Goal: Task Accomplishment & Management: Manage account settings

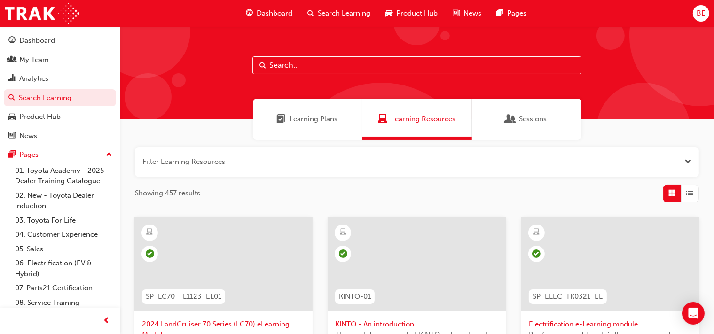
click at [315, 68] on input "text" at bounding box center [417, 65] width 329 height 18
type input "tdi"
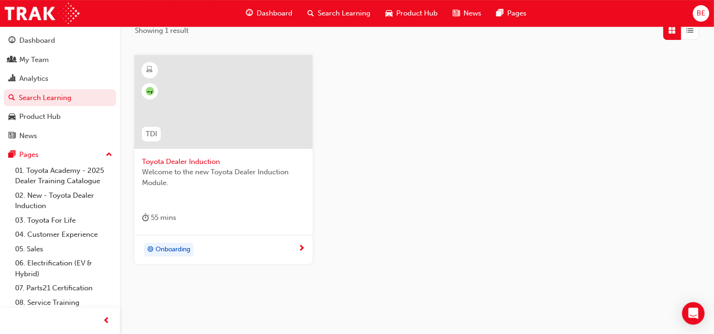
scroll to position [174, 0]
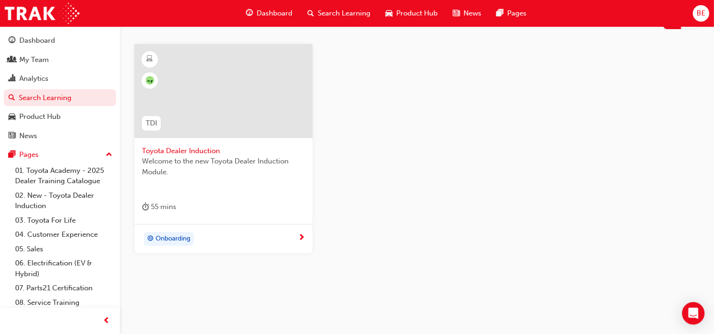
click at [245, 95] on div at bounding box center [224, 91] width 178 height 94
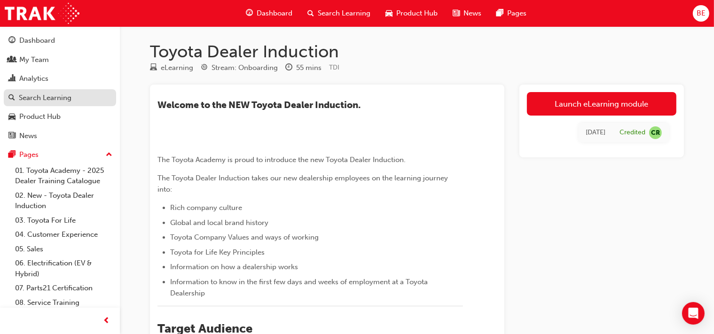
click at [46, 101] on div "Search Learning" at bounding box center [45, 98] width 53 height 11
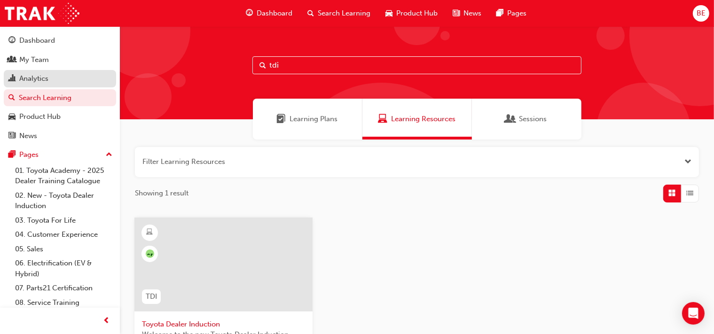
click at [51, 79] on div "Analytics" at bounding box center [59, 79] width 103 height 12
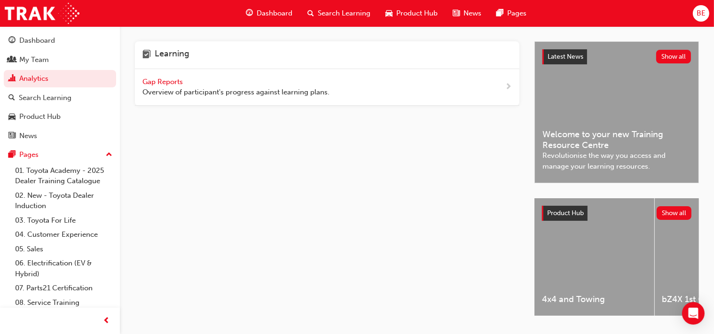
click at [223, 89] on span "Overview of participant's progress against learning plans." at bounding box center [235, 92] width 187 height 11
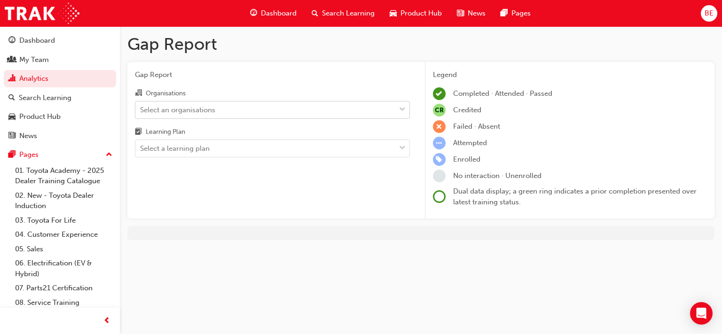
click at [215, 112] on div "Select an organisations" at bounding box center [177, 109] width 75 height 11
click at [141, 112] on input "Organisations Select an organisations" at bounding box center [140, 109] width 1 height 8
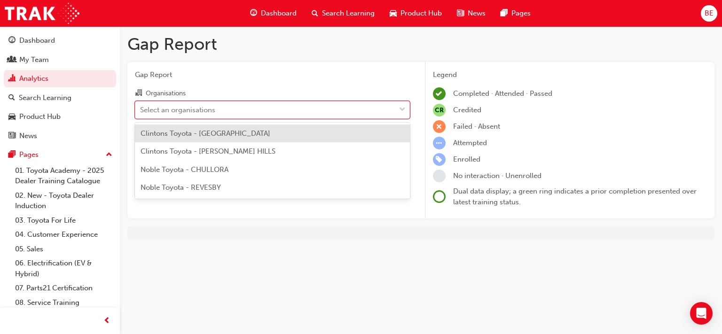
click at [230, 136] on span "Clintons Toyota - [GEOGRAPHIC_DATA]" at bounding box center [206, 133] width 130 height 8
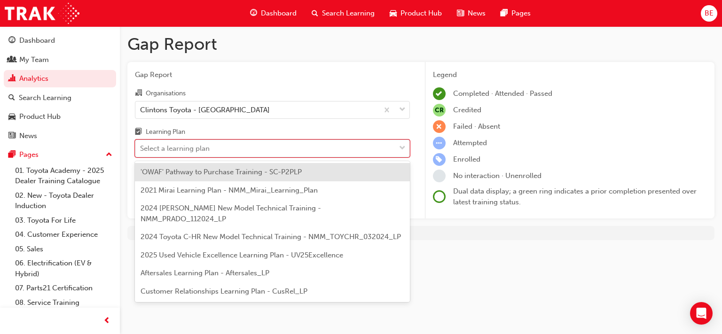
click at [249, 152] on div "Select a learning plan" at bounding box center [265, 149] width 260 height 16
click at [141, 152] on input "Learning Plan option 'OWAF' Pathway to Purchase Training - SC-P2PLP focused, 1 …" at bounding box center [140, 148] width 1 height 8
click at [253, 170] on span "'OWAF' Pathway to Purchase Training - SC-P2PLP" at bounding box center [221, 172] width 161 height 8
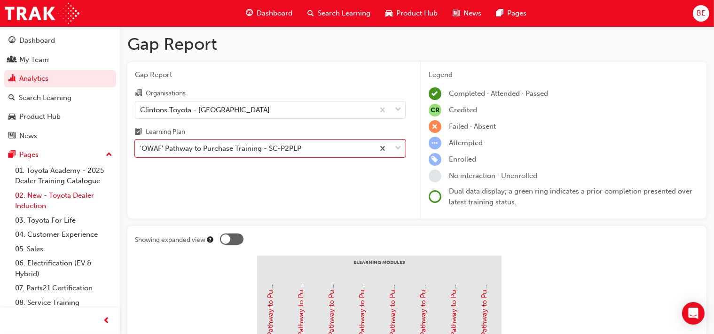
click at [78, 194] on link "02. New - Toyota Dealer Induction" at bounding box center [63, 201] width 105 height 25
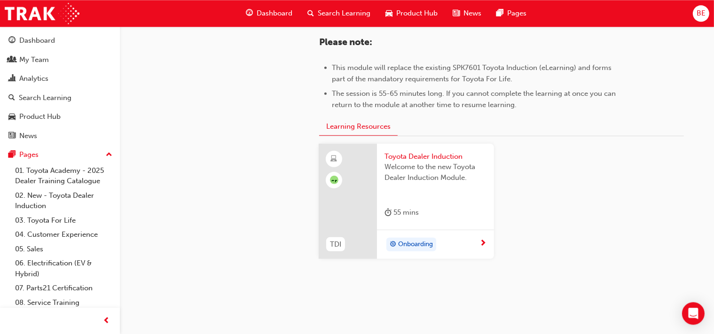
scroll to position [509, 0]
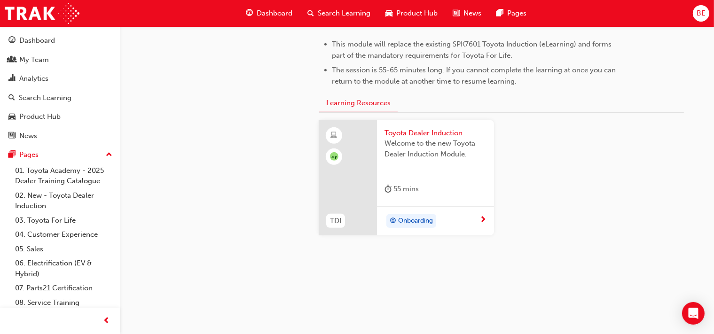
click at [418, 220] on span "Onboarding" at bounding box center [415, 221] width 35 height 11
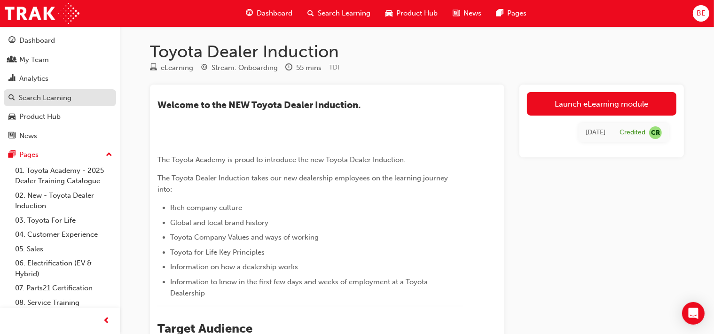
click at [55, 101] on div "Search Learning" at bounding box center [45, 98] width 53 height 11
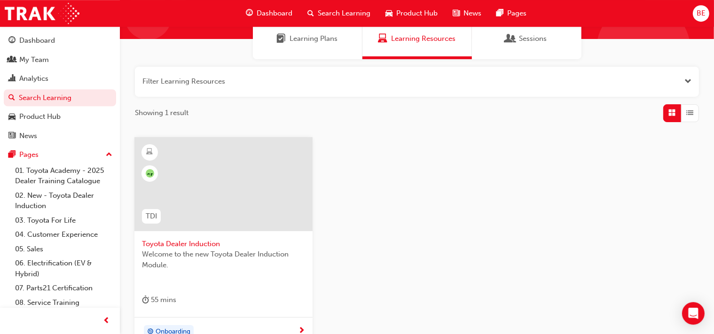
scroll to position [24, 0]
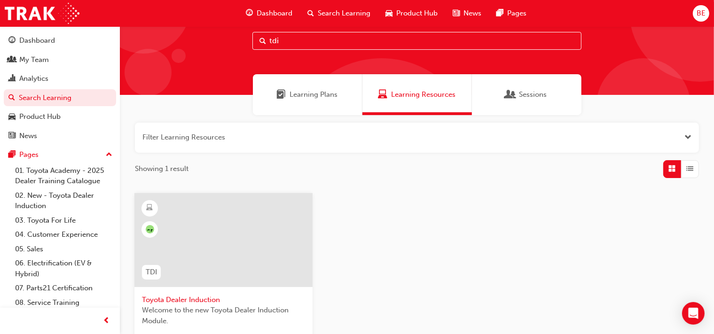
click at [326, 98] on span "Learning Plans" at bounding box center [314, 94] width 48 height 11
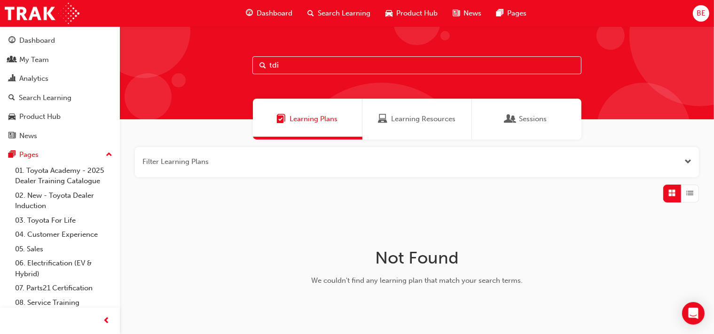
click at [404, 118] on span "Learning Resources" at bounding box center [423, 119] width 64 height 11
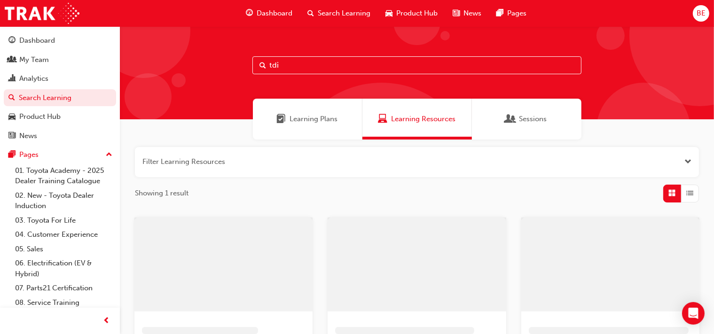
click at [326, 65] on input "tdi" at bounding box center [417, 65] width 329 height 18
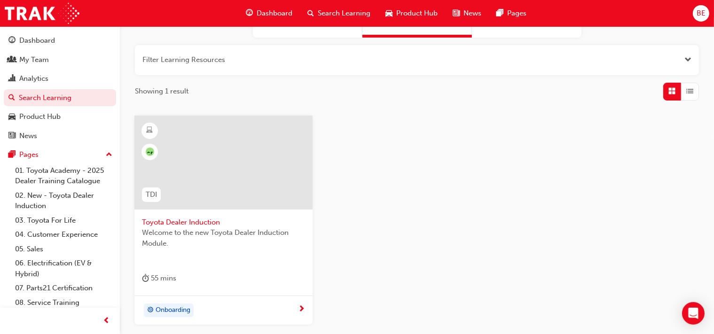
scroll to position [149, 0]
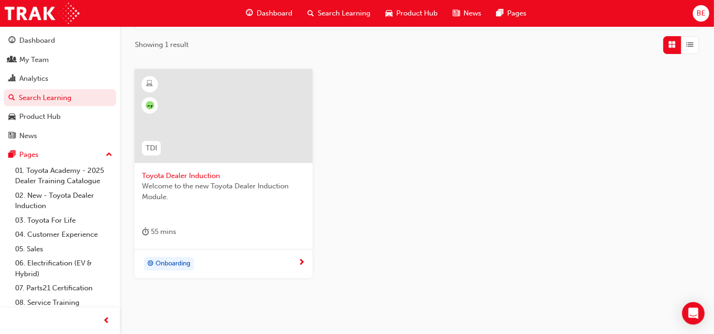
click at [187, 174] on span "Toyota Dealer Induction" at bounding box center [223, 176] width 163 height 11
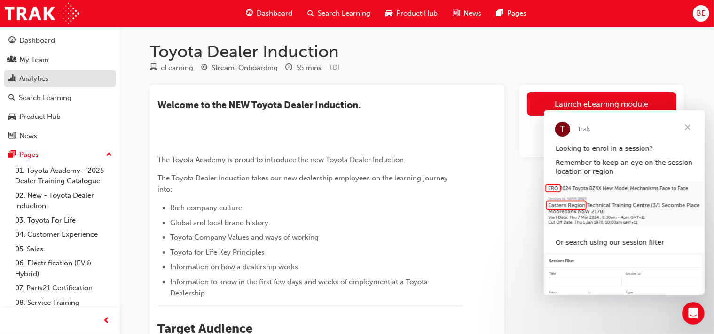
click at [61, 78] on div "Analytics" at bounding box center [59, 79] width 103 height 12
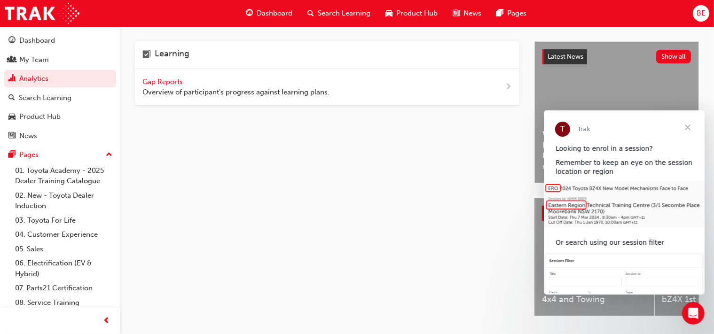
click at [190, 86] on div "Gap Reports Overview of participant's progress against learning plans." at bounding box center [235, 87] width 187 height 21
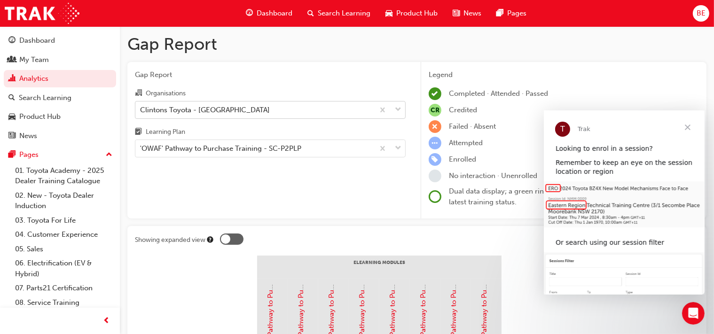
click at [219, 112] on div "Clintons Toyota - [GEOGRAPHIC_DATA]" at bounding box center [205, 109] width 130 height 11
click at [141, 112] on input "Organisations Clintons Toyota - [GEOGRAPHIC_DATA]" at bounding box center [140, 109] width 1 height 8
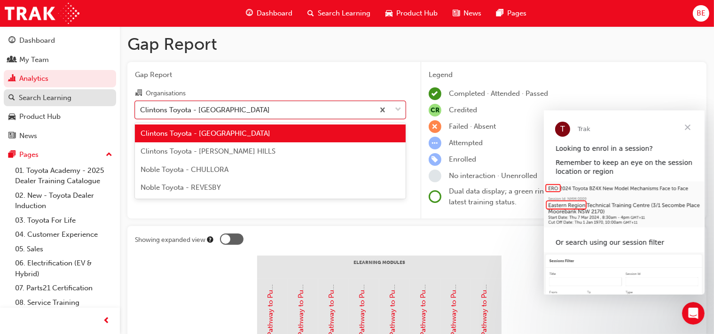
click at [69, 104] on link "Search Learning" at bounding box center [60, 97] width 112 height 17
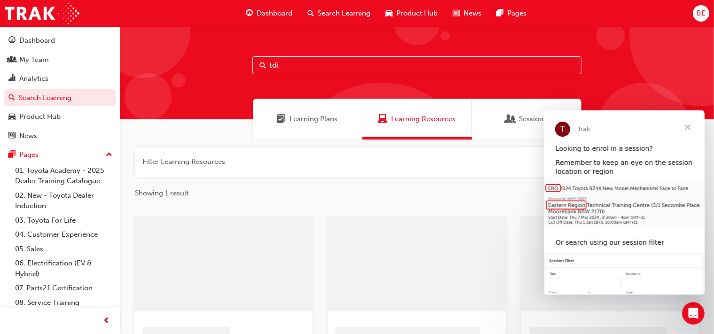
drag, startPoint x: 268, startPoint y: 65, endPoint x: 250, endPoint y: 61, distance: 17.8
click at [253, 63] on input "tdi" at bounding box center [417, 65] width 329 height 18
paste input "TFLIAVC"
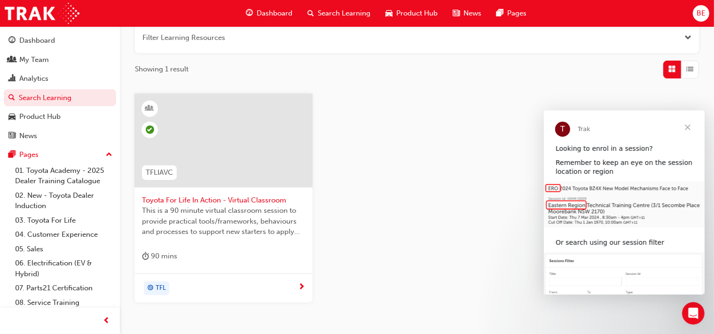
type input "TFLIAVC"
click at [208, 114] on div at bounding box center [224, 141] width 178 height 94
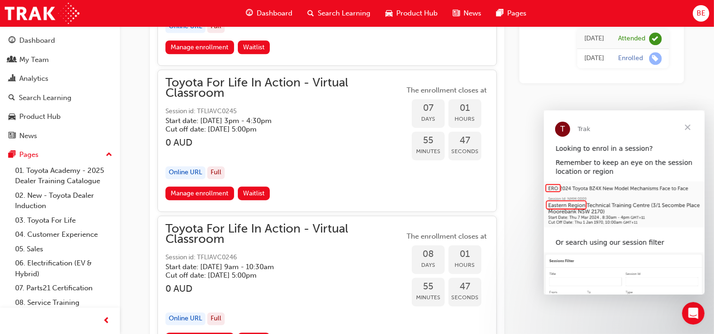
scroll to position [2909, 0]
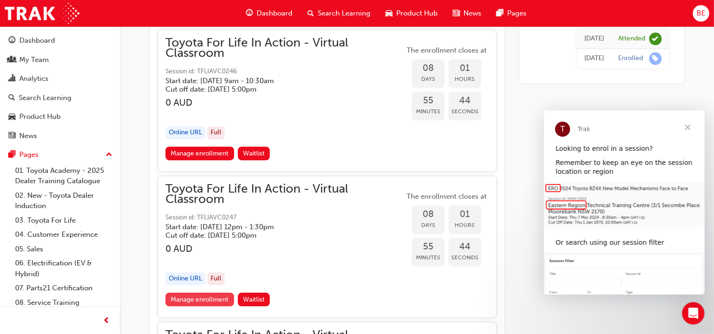
click at [214, 293] on link "Manage enrollment" at bounding box center [200, 300] width 69 height 14
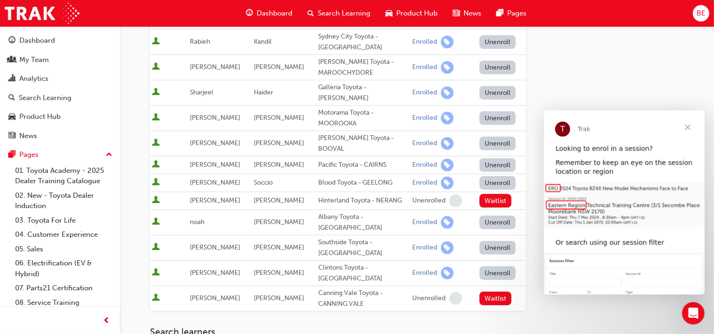
scroll to position [348, 0]
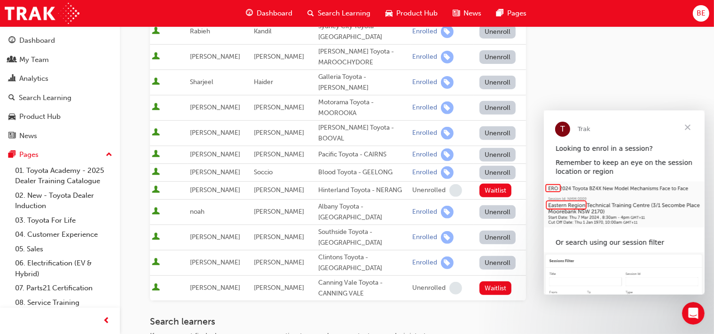
click at [487, 256] on button "Unenroll" at bounding box center [498, 263] width 37 height 14
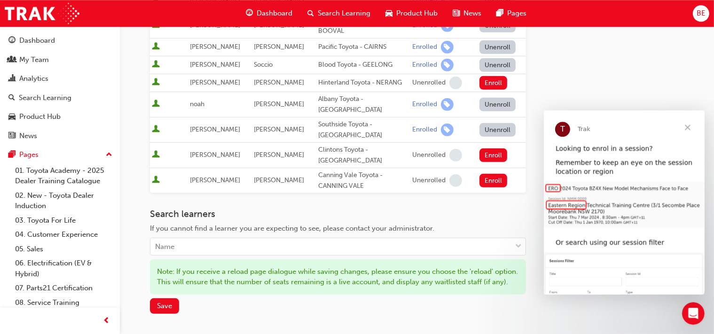
scroll to position [436, 0]
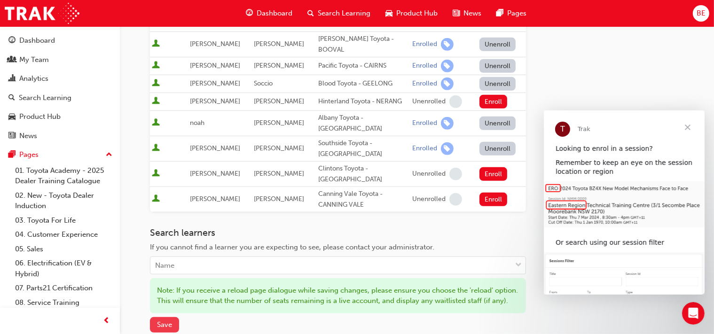
click at [169, 321] on span "Save" at bounding box center [164, 325] width 15 height 8
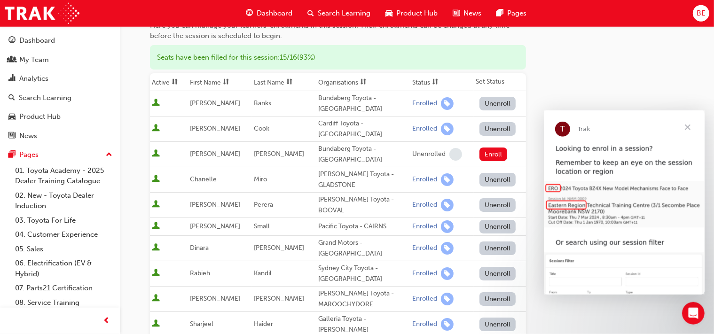
scroll to position [0, 0]
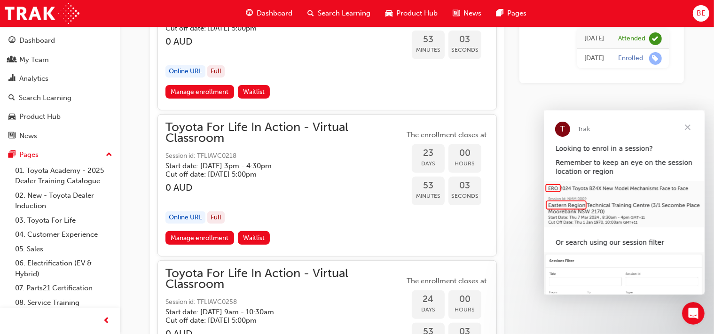
scroll to position [7490, 0]
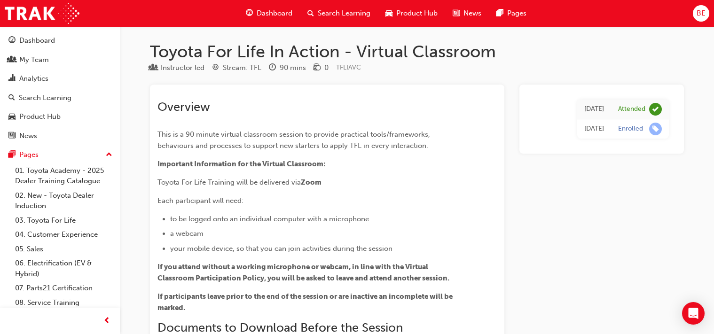
scroll to position [550, 0]
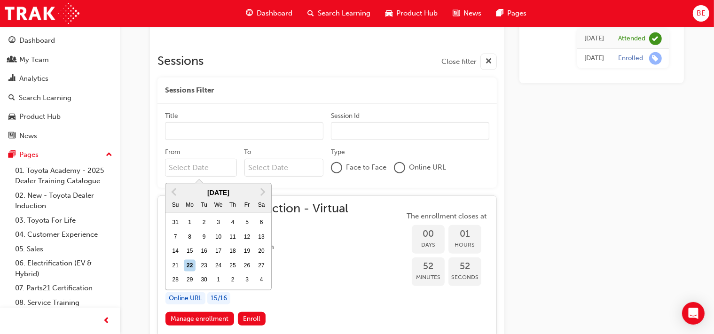
click at [215, 168] on input "From Previous Month Next Month September 2025 Su Mo Tu We Th Fr Sa 31 1 2 3 4 5…" at bounding box center [201, 168] width 72 height 18
click at [191, 234] on div "8" at bounding box center [190, 237] width 12 height 12
click at [191, 177] on input "From Previous Month Next Month September 2025 Su Mo Tu We Th Fr Sa 31 1 2 3 4 5…" at bounding box center [201, 168] width 72 height 18
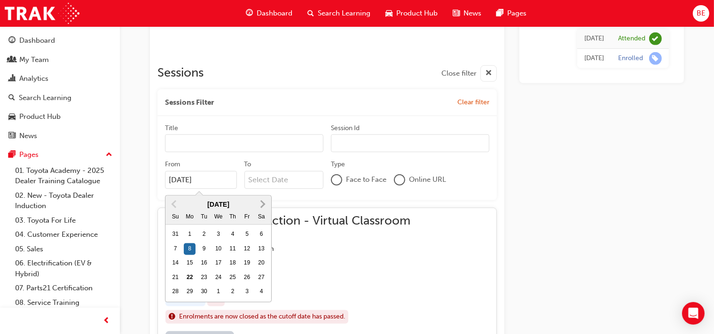
scroll to position [509, 0]
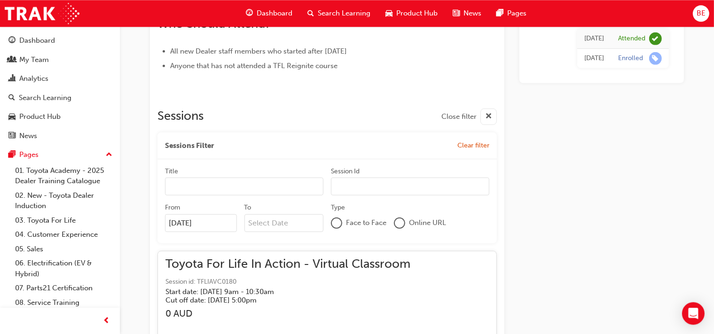
scroll to position [521, 0]
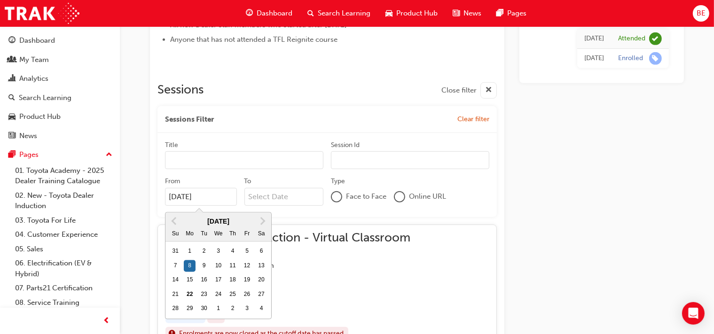
click at [213, 199] on input "08/09/25" at bounding box center [201, 197] width 72 height 18
click at [262, 220] on span "Next Month" at bounding box center [262, 220] width 0 height 11
click at [219, 265] on div "8" at bounding box center [219, 267] width 12 height 12
click at [219, 206] on input "08/09/25" at bounding box center [201, 197] width 72 height 18
type input "08/10/25"
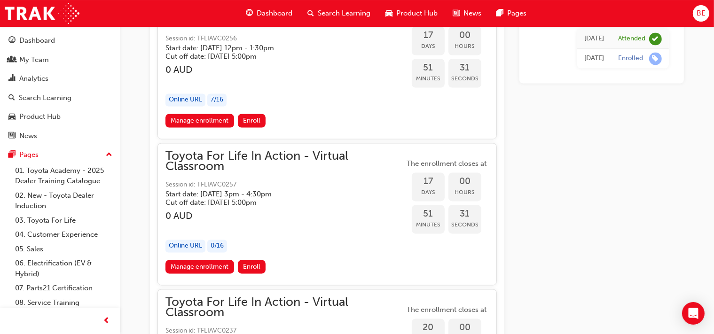
scroll to position [1763, 0]
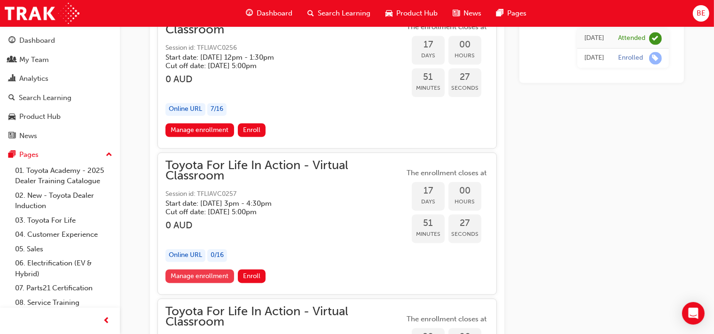
click at [206, 272] on link "Manage enrollment" at bounding box center [200, 277] width 69 height 14
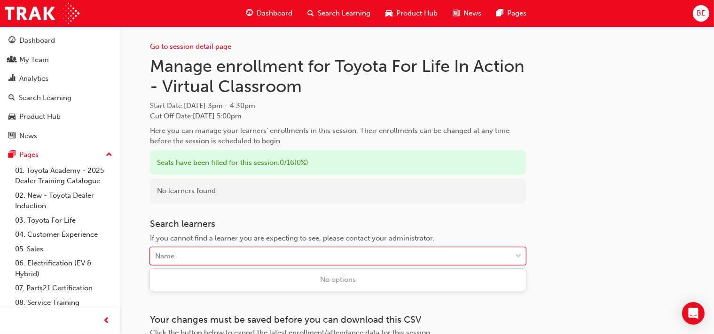
click at [247, 255] on div "Name" at bounding box center [330, 256] width 361 height 16
type input "l"
type input "alicia"
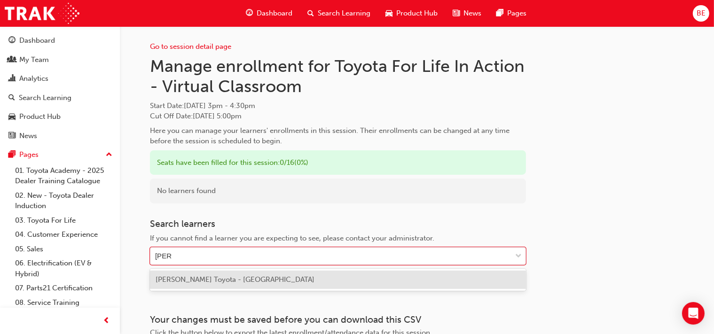
click at [223, 279] on span "Alicia Woolford - Clintons Toyota - CAMPBELLTOWN" at bounding box center [235, 280] width 159 height 8
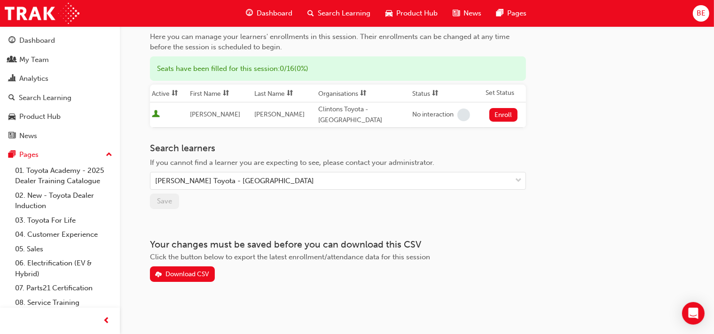
scroll to position [95, 0]
click at [498, 113] on button "Enroll" at bounding box center [504, 115] width 28 height 14
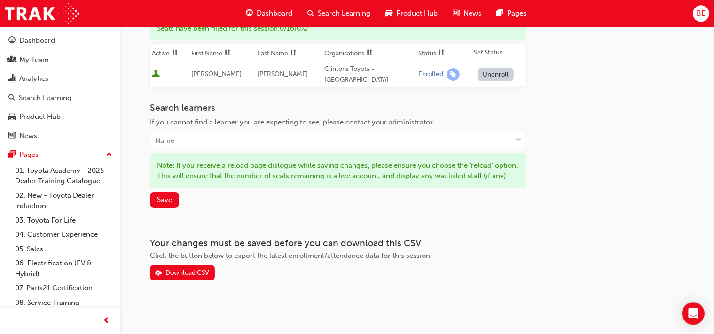
scroll to position [144, 0]
click at [166, 202] on span "Save" at bounding box center [164, 200] width 15 height 8
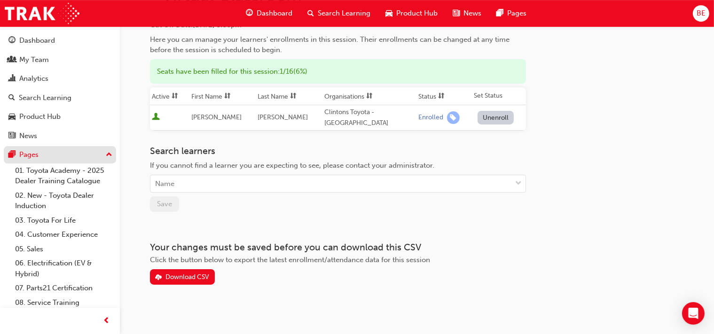
scroll to position [95, 0]
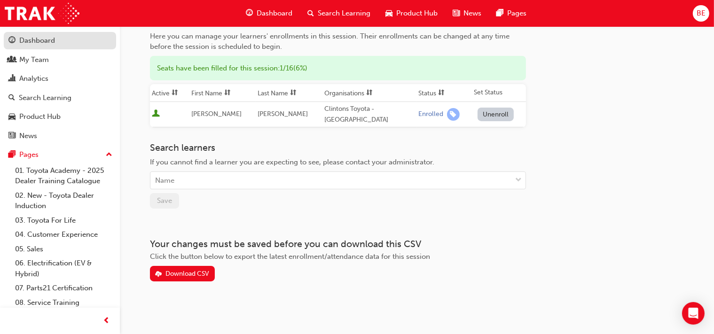
click at [50, 42] on div "Dashboard" at bounding box center [37, 40] width 36 height 11
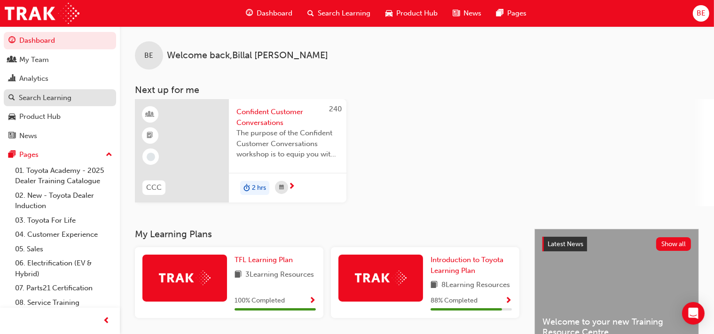
click at [40, 96] on div "Search Learning" at bounding box center [45, 98] width 53 height 11
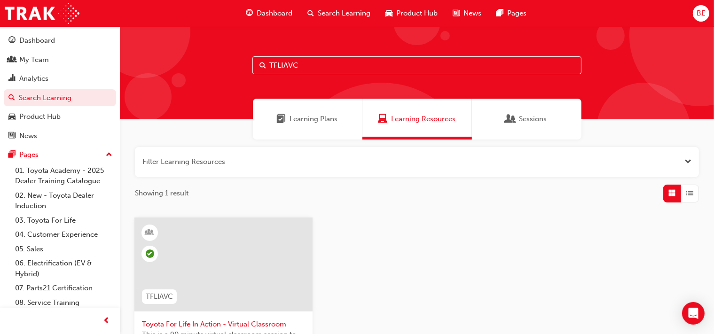
drag, startPoint x: 309, startPoint y: 64, endPoint x: 255, endPoint y: 59, distance: 54.8
click at [255, 59] on input "TFLIAVC" at bounding box center [417, 65] width 329 height 18
paste input "Kurtis Tolnay"
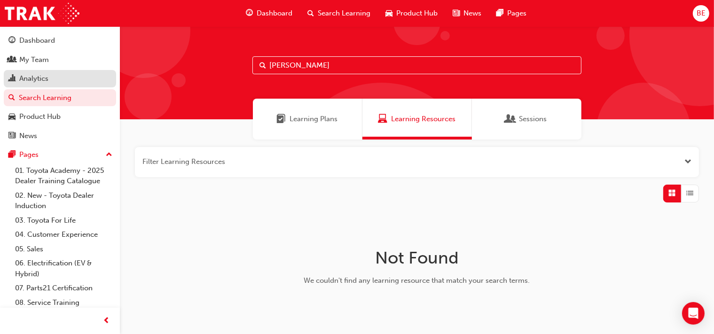
type input "Kurtis Tolnay"
click at [65, 79] on div "Analytics" at bounding box center [59, 79] width 103 height 12
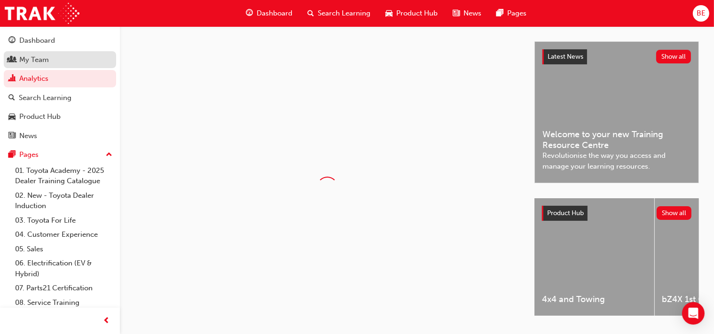
click at [60, 61] on div "My Team" at bounding box center [59, 60] width 103 height 12
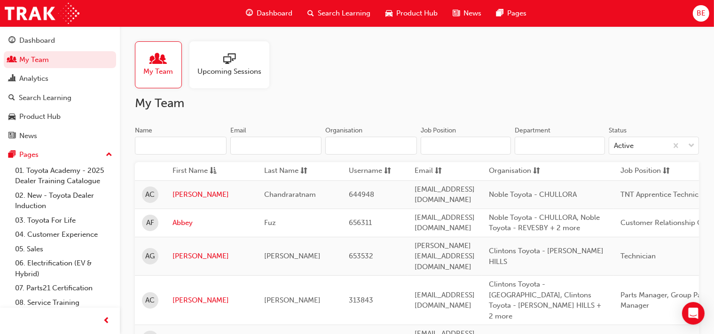
click at [189, 147] on input "Name" at bounding box center [181, 146] width 92 height 18
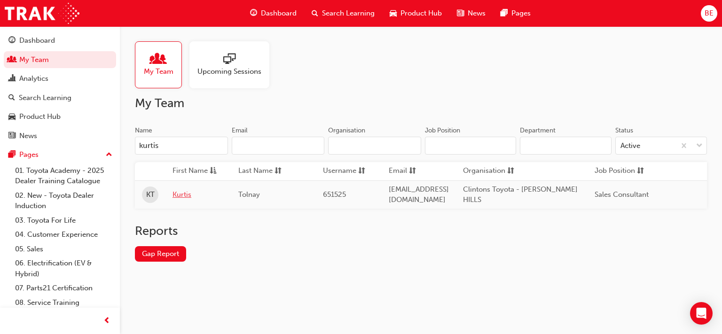
type input "kurtis"
click at [182, 195] on link "Kurtis" at bounding box center [199, 195] width 52 height 11
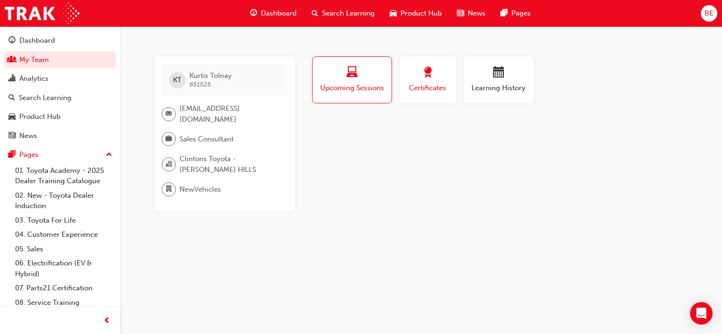
click at [432, 73] on span "award-icon" at bounding box center [427, 73] width 11 height 13
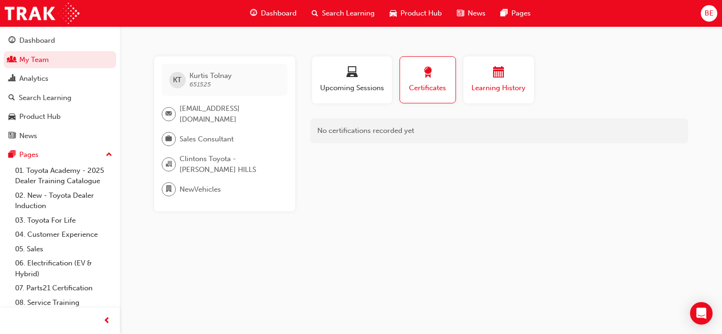
click at [491, 73] on div "button" at bounding box center [499, 74] width 56 height 15
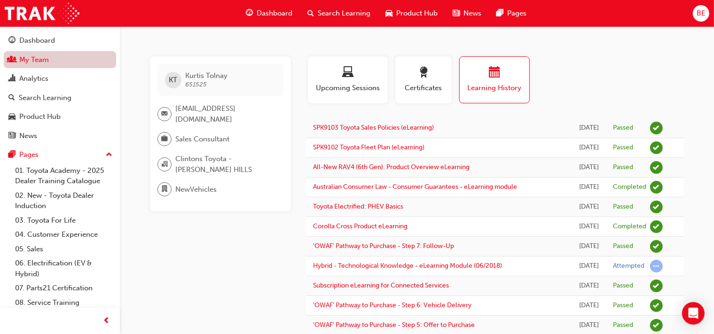
click at [39, 61] on link "My Team" at bounding box center [60, 59] width 112 height 17
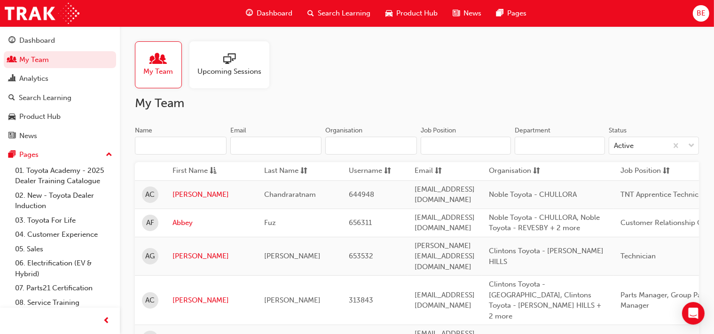
click at [190, 146] on input "Name" at bounding box center [181, 146] width 92 height 18
paste input "Patrick Kalogeropoulos"
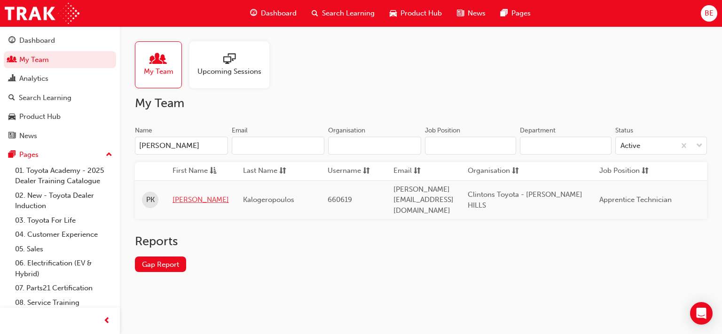
type input "Patrick Kalogeropoulos"
click at [186, 195] on link "Patrick" at bounding box center [201, 200] width 56 height 11
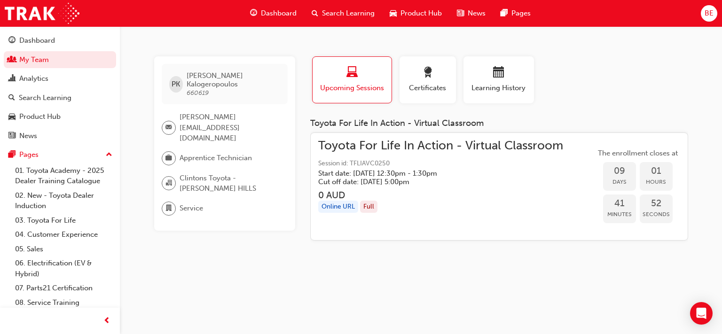
click at [432, 259] on div "PK Patrick Kalogeropoulos 660619 patrickk@clintons.com.au Apprentice Technician…" at bounding box center [361, 167] width 722 height 334
click at [493, 83] on span "Learning History" at bounding box center [499, 88] width 56 height 11
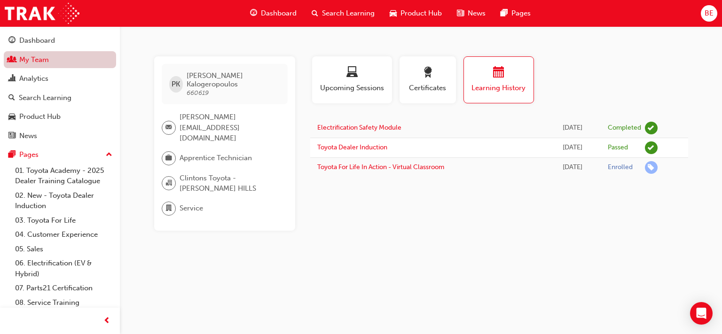
click at [42, 59] on link "My Team" at bounding box center [60, 59] width 112 height 17
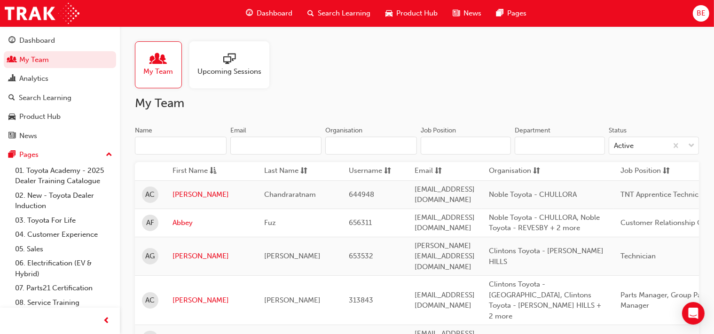
click at [184, 144] on input "Name" at bounding box center [181, 146] width 92 height 18
paste input "[PERSON_NAME]"
type input "[PERSON_NAME]"
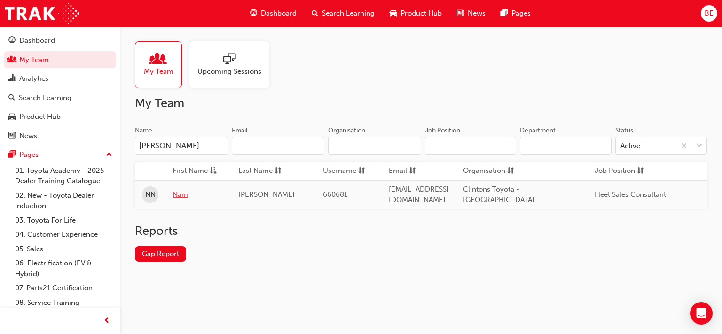
click at [177, 190] on link "Nam" at bounding box center [199, 195] width 52 height 11
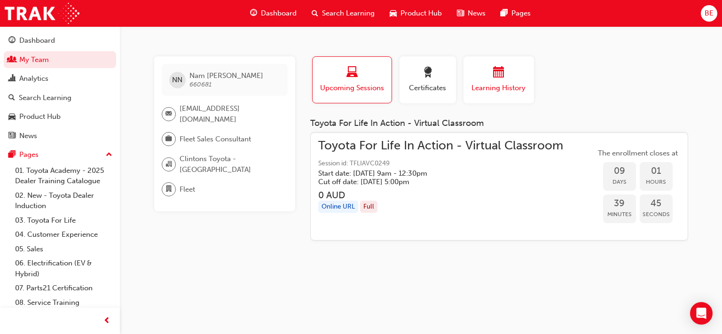
click at [507, 82] on div "Learning History" at bounding box center [499, 80] width 56 height 27
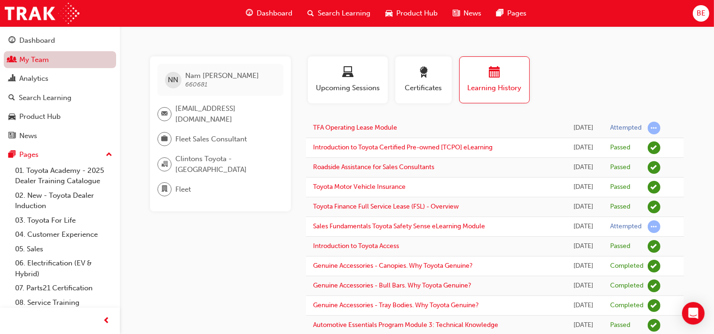
click at [40, 63] on link "My Team" at bounding box center [60, 59] width 112 height 17
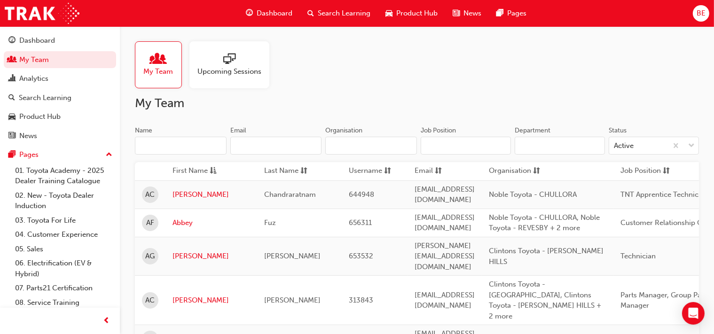
click at [174, 144] on input "Name" at bounding box center [181, 146] width 92 height 18
paste input "Alicia Woolford"
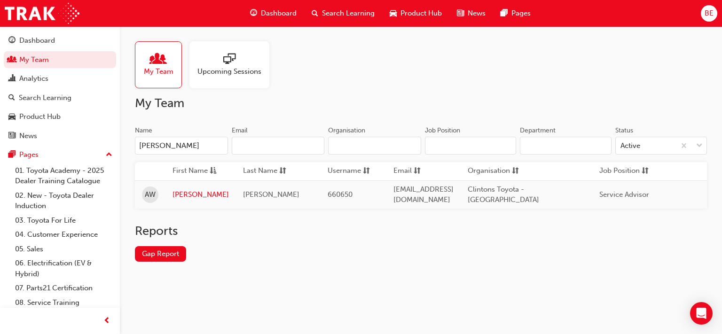
type input "Alicia Woolford"
click at [177, 191] on link "[PERSON_NAME]" at bounding box center [201, 195] width 56 height 11
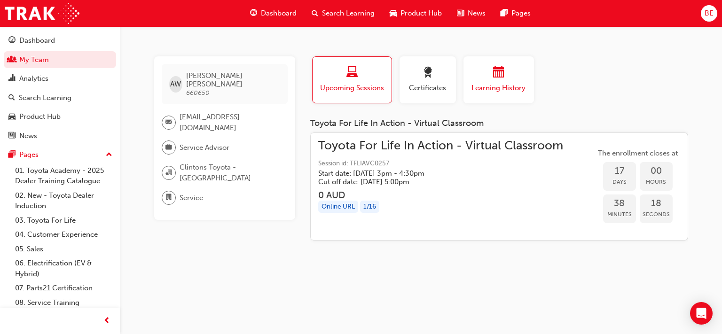
click at [486, 86] on span "Learning History" at bounding box center [499, 88] width 56 height 11
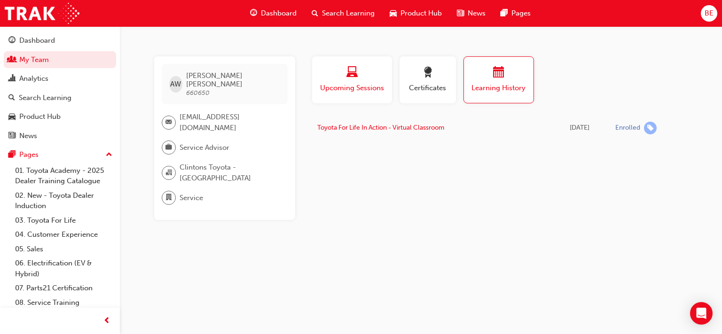
click at [362, 74] on div "button" at bounding box center [352, 74] width 66 height 15
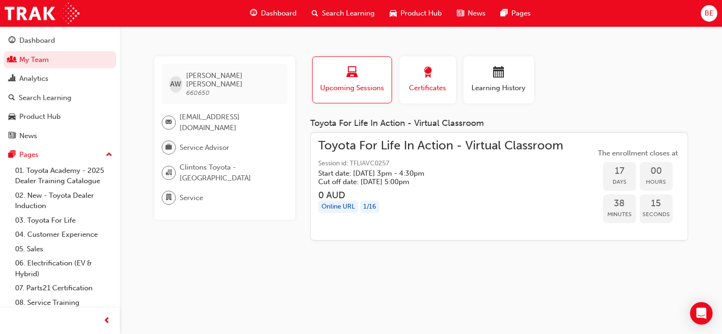
click at [428, 79] on span "award-icon" at bounding box center [427, 73] width 11 height 13
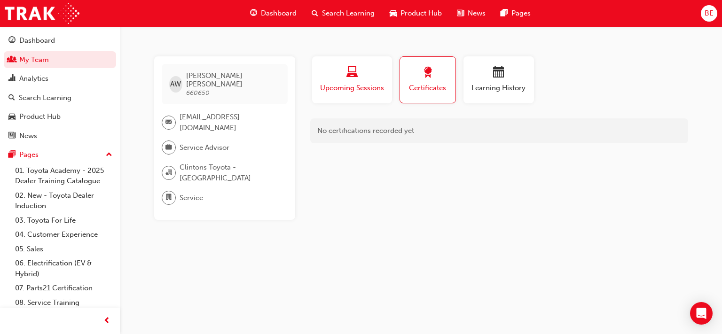
click at [347, 76] on span "laptop-icon" at bounding box center [352, 73] width 11 height 13
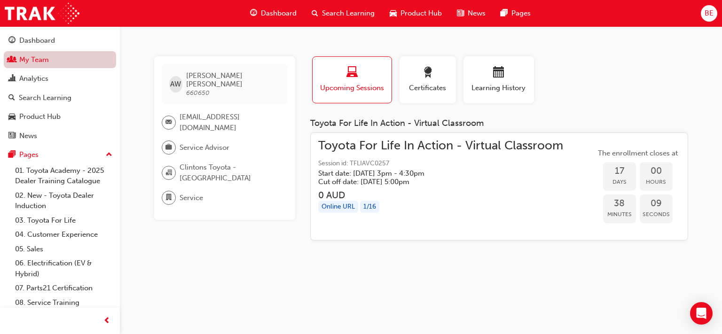
click at [42, 61] on link "My Team" at bounding box center [60, 59] width 112 height 17
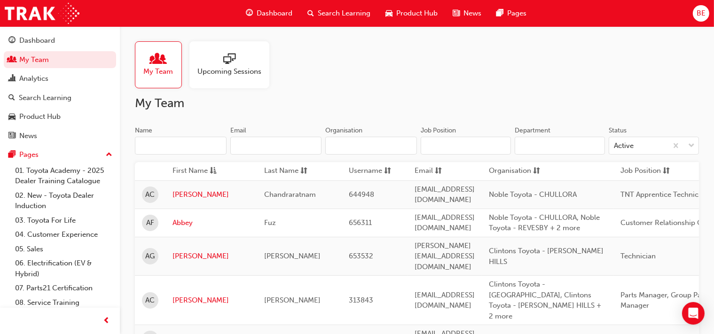
click at [188, 143] on input "Name" at bounding box center [181, 146] width 92 height 18
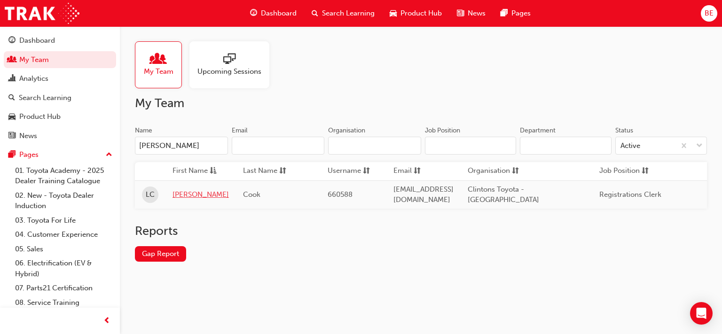
type input "Lisa"
click at [173, 192] on link "Lisa" at bounding box center [201, 195] width 56 height 11
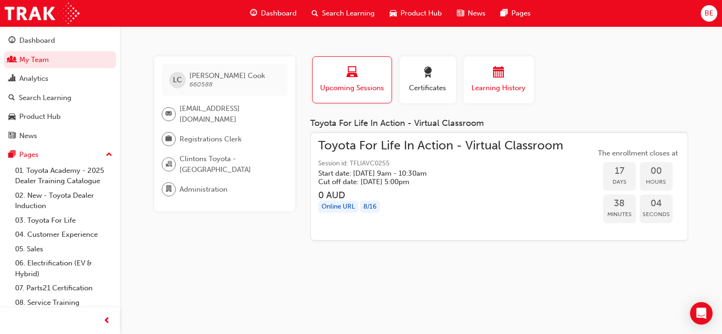
click at [494, 76] on span "calendar-icon" at bounding box center [498, 73] width 11 height 13
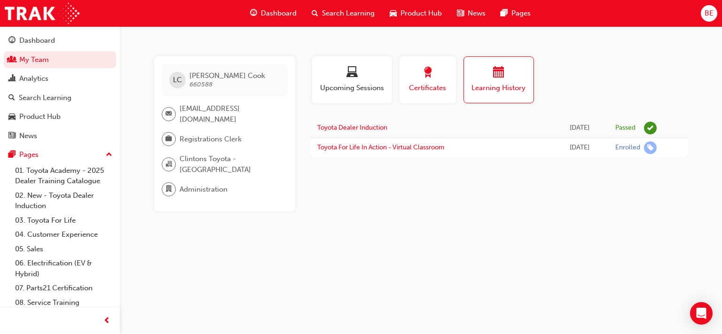
click at [433, 77] on span "award-icon" at bounding box center [427, 73] width 11 height 13
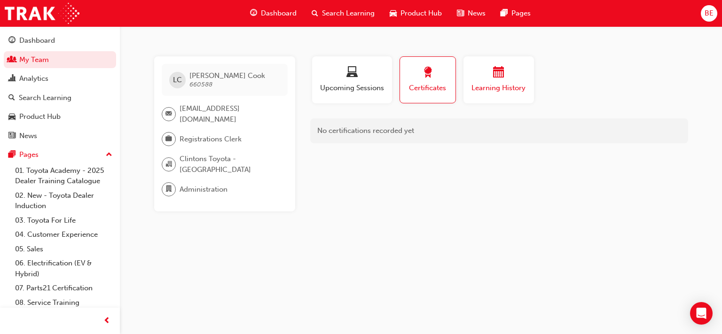
click at [494, 82] on div "Learning History" at bounding box center [499, 80] width 56 height 27
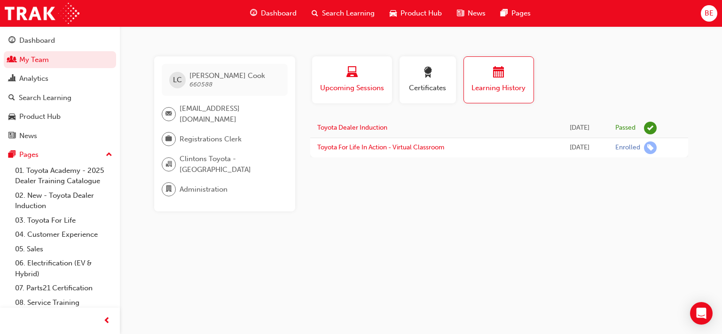
click at [348, 77] on span "laptop-icon" at bounding box center [352, 73] width 11 height 13
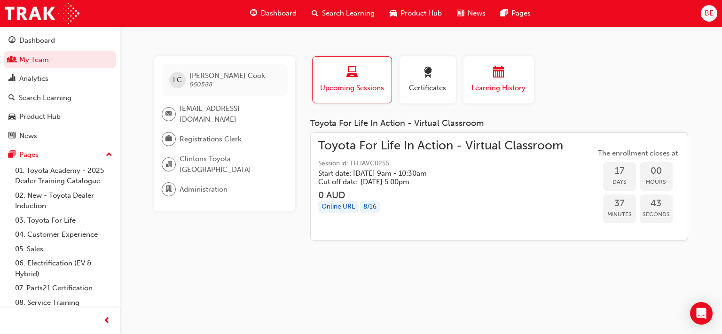
click at [485, 77] on div "button" at bounding box center [499, 74] width 56 height 15
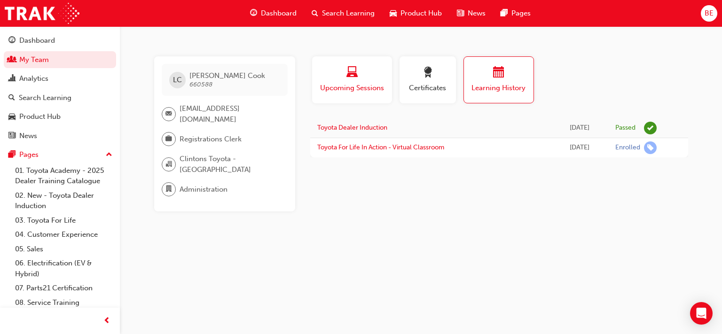
click at [362, 77] on div "button" at bounding box center [352, 74] width 66 height 15
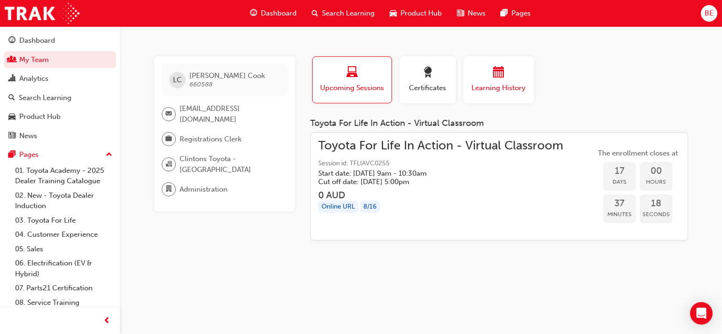
click at [492, 77] on div "button" at bounding box center [499, 74] width 56 height 15
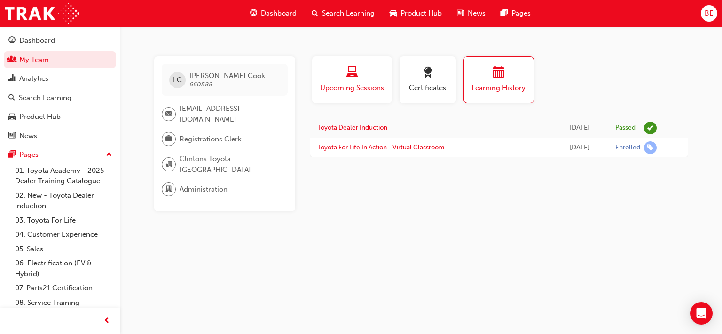
click at [367, 82] on div "Upcoming Sessions" at bounding box center [352, 80] width 66 height 27
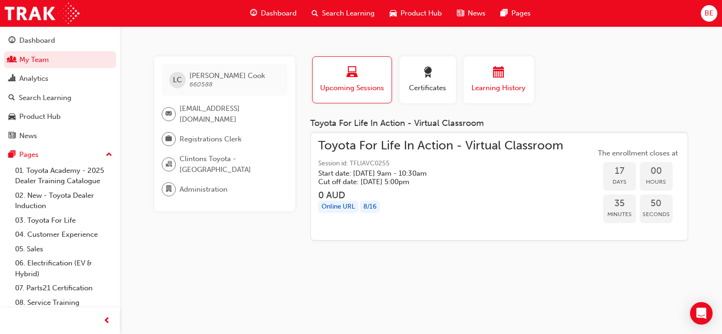
click at [499, 70] on span "calendar-icon" at bounding box center [498, 73] width 11 height 13
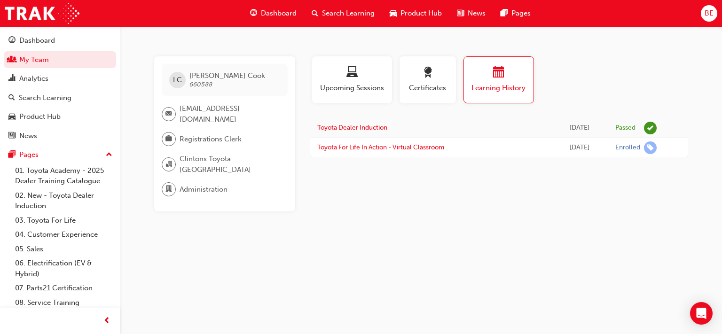
click at [489, 74] on div "button" at bounding box center [498, 74] width 55 height 15
click at [352, 74] on span "laptop-icon" at bounding box center [352, 73] width 11 height 13
